Goal: Task Accomplishment & Management: Complete application form

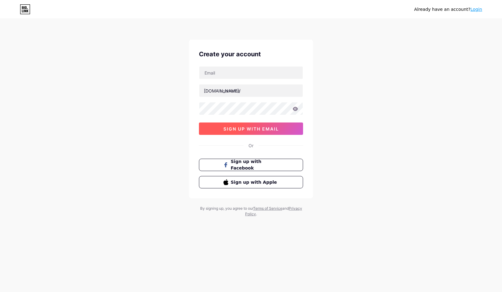
click at [260, 125] on button "sign up with email" at bounding box center [251, 129] width 104 height 12
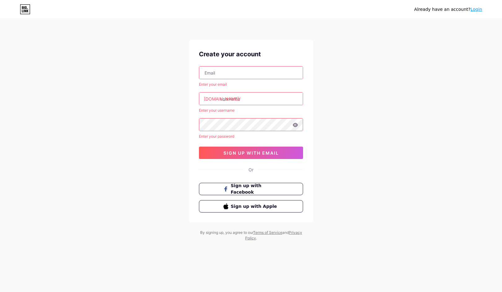
click at [233, 75] on input "text" at bounding box center [250, 73] width 103 height 12
type input "[EMAIL_ADDRESS][DOMAIN_NAME]"
click at [238, 101] on input "text" at bounding box center [250, 99] width 103 height 12
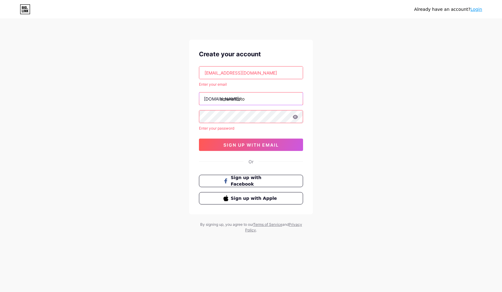
type input "amanahtoto"
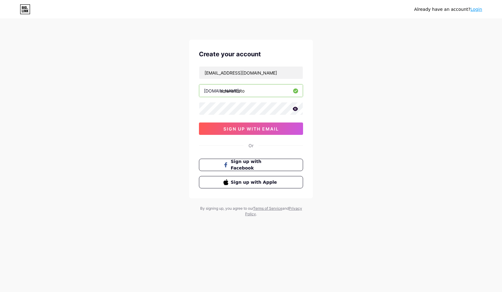
click at [294, 110] on icon at bounding box center [295, 109] width 5 height 4
click at [295, 110] on icon at bounding box center [295, 109] width 6 height 6
click at [278, 124] on button "sign up with email" at bounding box center [251, 129] width 104 height 12
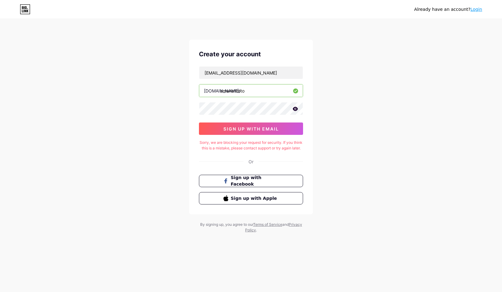
drag, startPoint x: 84, startPoint y: 80, endPoint x: 77, endPoint y: 68, distance: 13.2
click at [83, 79] on div "Already have an account? Login Create your account [EMAIL_ADDRESS][DOMAIN_NAME]…" at bounding box center [251, 126] width 502 height 253
